Goal: Transaction & Acquisition: Purchase product/service

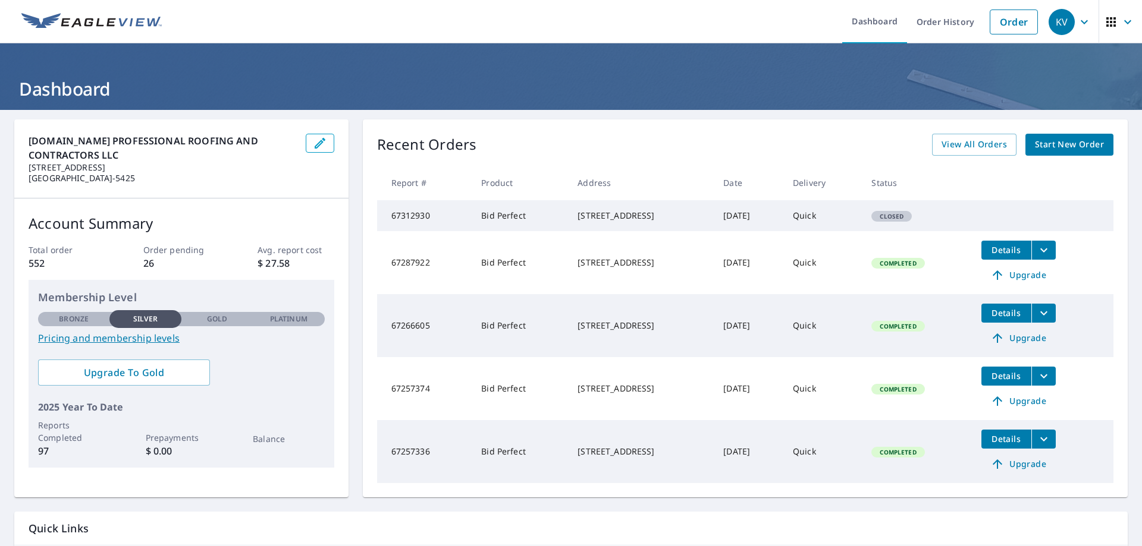
click at [628, 213] on div "[STREET_ADDRESS]" at bounding box center [640, 216] width 127 height 12
drag, startPoint x: 628, startPoint y: 213, endPoint x: 563, endPoint y: 218, distance: 64.9
click at [577, 218] on div "[STREET_ADDRESS]" at bounding box center [640, 216] width 127 height 12
copy div "[STREET_ADDRESS]"
click at [1042, 147] on span "Start New Order" at bounding box center [1069, 144] width 69 height 15
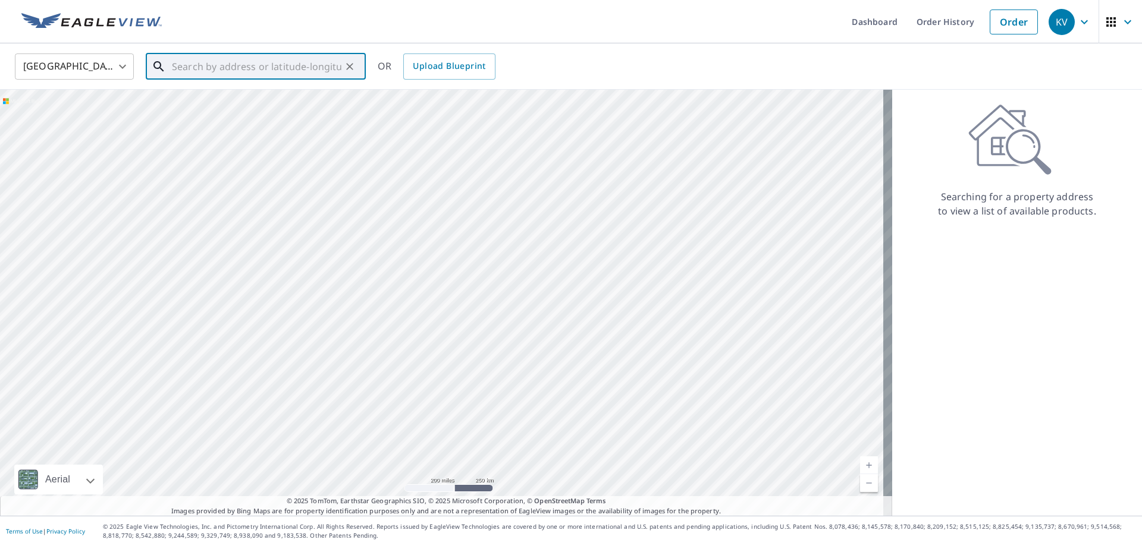
click at [288, 67] on input "text" at bounding box center [256, 66] width 169 height 33
paste input "[STREET_ADDRESS]"
click at [276, 67] on input "[STREET_ADDRESS]" at bounding box center [256, 66] width 169 height 33
click at [283, 67] on input "[STREET_ADDRESS]" at bounding box center [256, 66] width 169 height 33
click at [238, 103] on span "[STREET_ADDRESS]" at bounding box center [262, 101] width 187 height 14
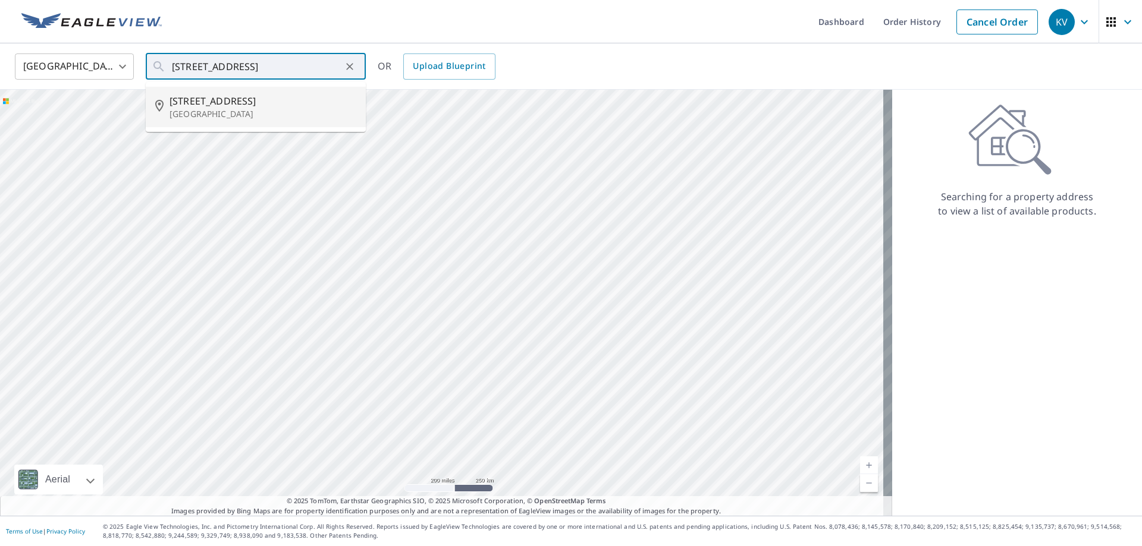
type input "[STREET_ADDRESS]"
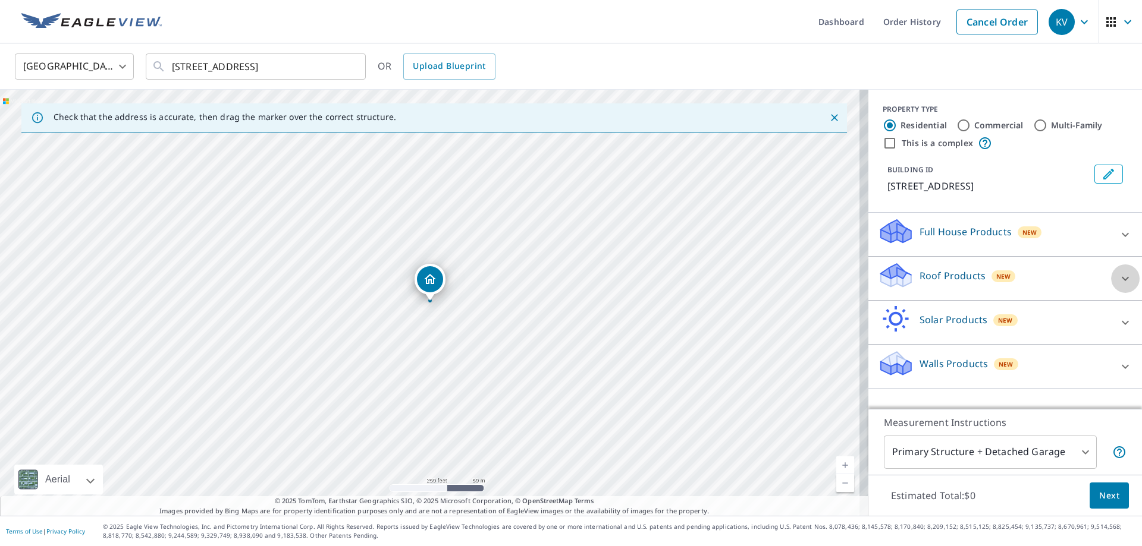
click at [1118, 285] on icon at bounding box center [1125, 279] width 14 height 14
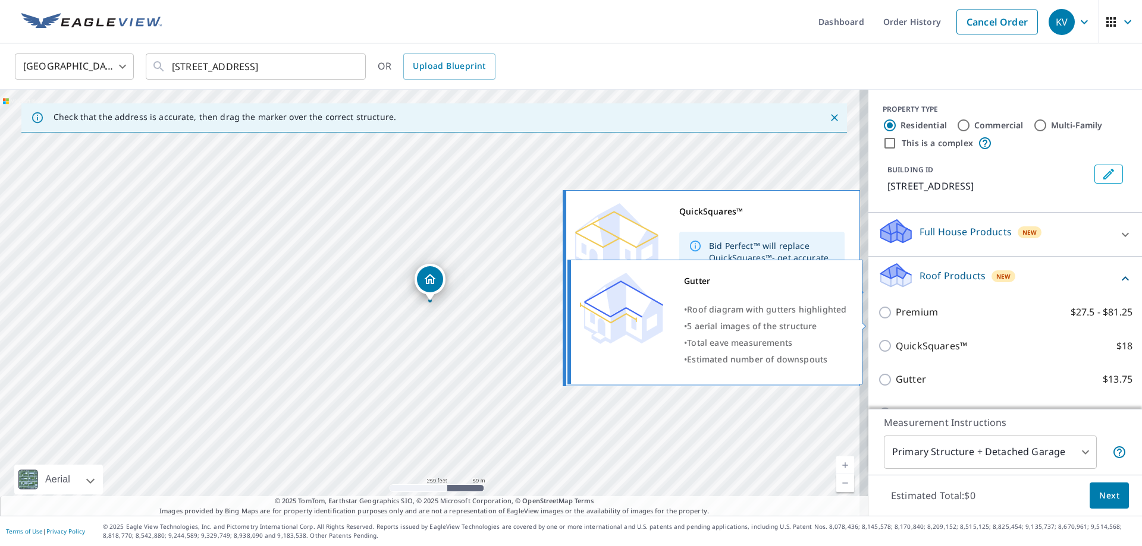
scroll to position [115, 0]
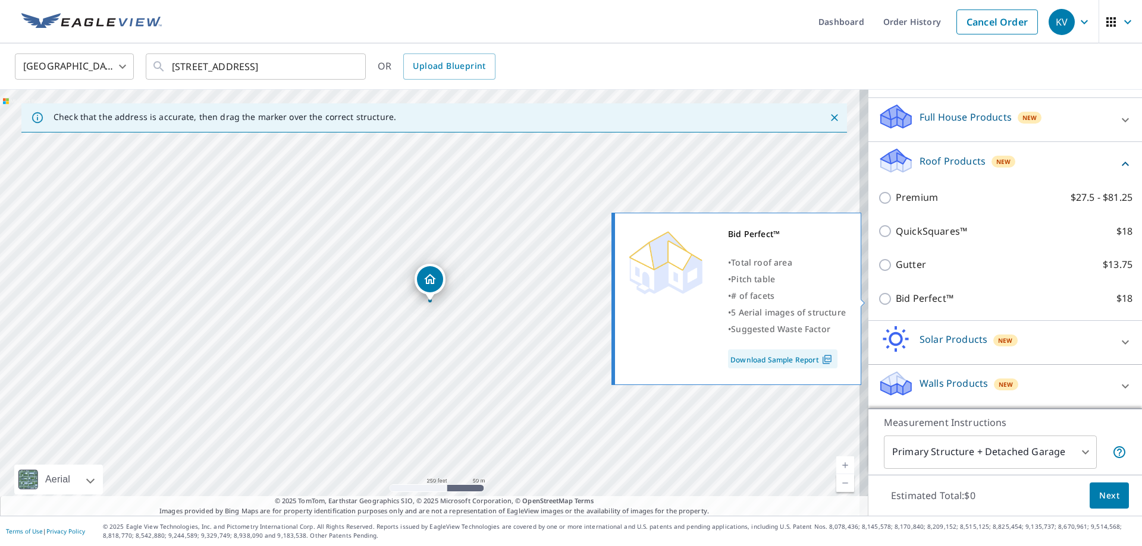
click at [916, 298] on p "Bid Perfect™" at bounding box center [925, 298] width 58 height 15
click at [896, 298] on input "Bid Perfect™ $18" at bounding box center [887, 299] width 18 height 14
checkbox input "true"
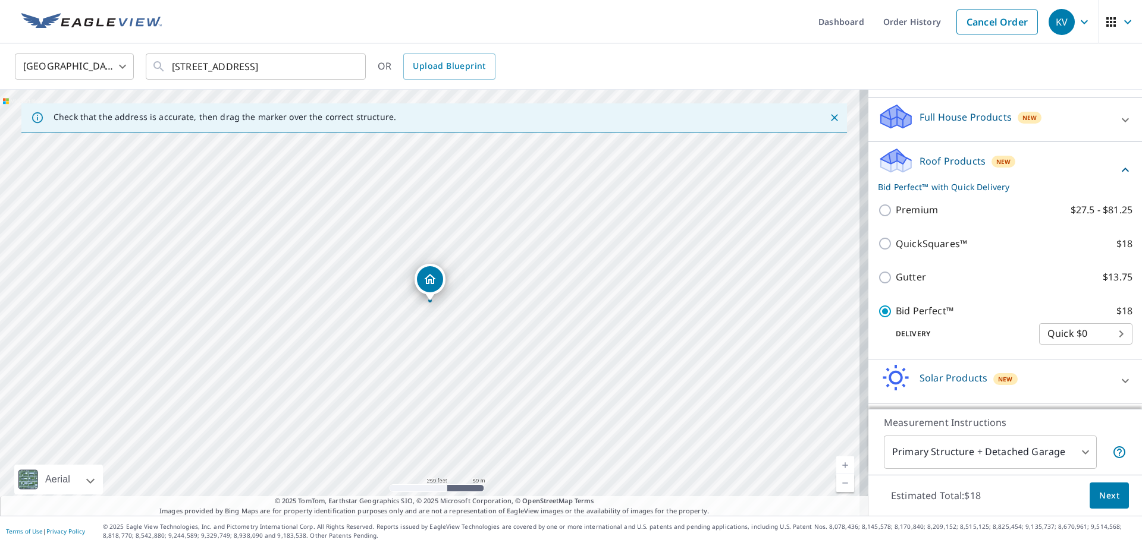
click at [1110, 500] on button "Next" at bounding box center [1108, 496] width 39 height 27
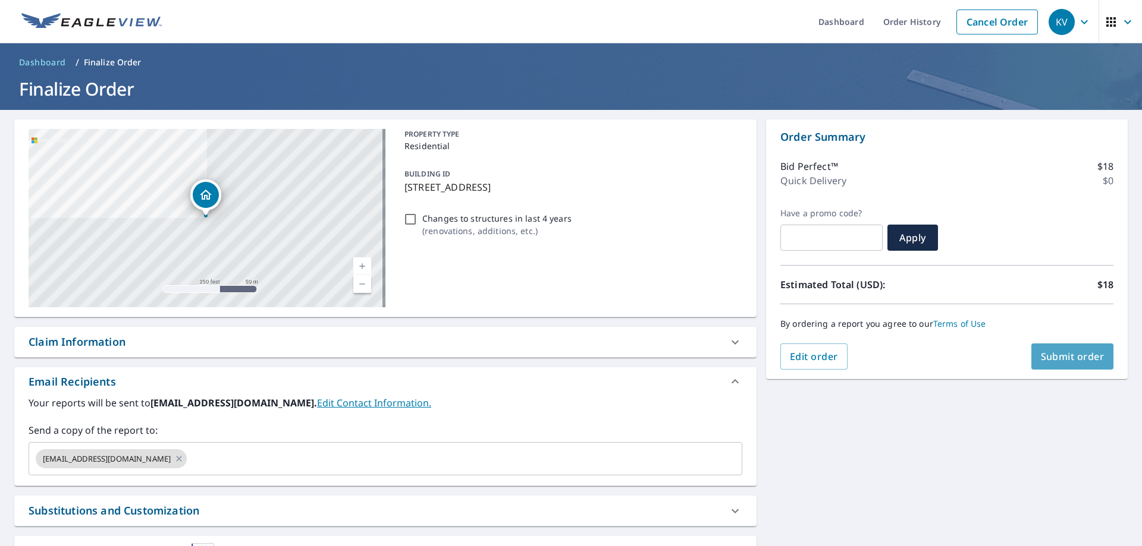
click at [1052, 350] on span "Submit order" at bounding box center [1073, 356] width 64 height 13
